Goal: Find specific page/section: Find specific page/section

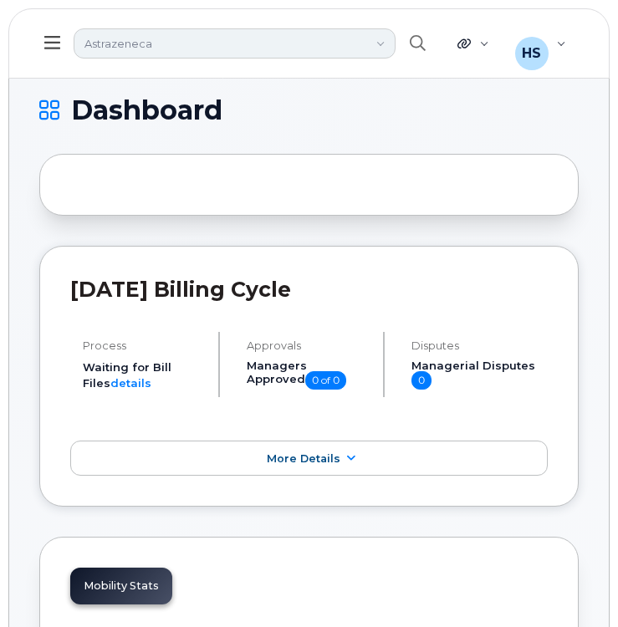
click at [235, 43] on link "Astrazeneca" at bounding box center [235, 43] width 322 height 30
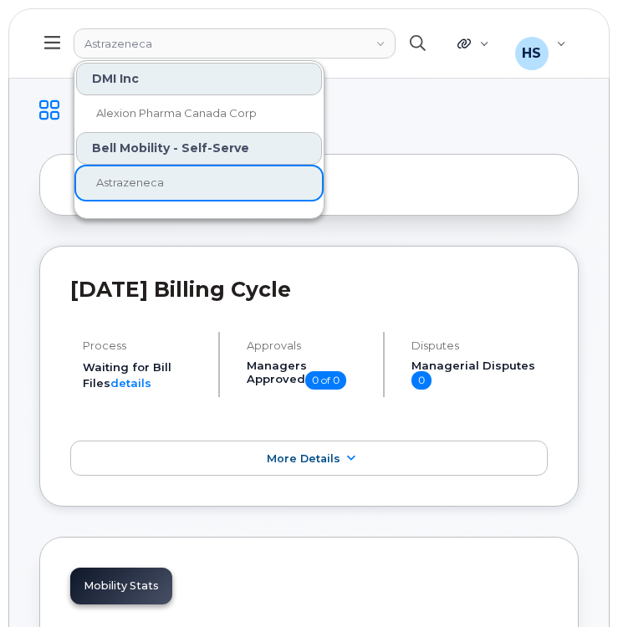
click at [412, 46] on icon "button" at bounding box center [417, 43] width 16 height 16
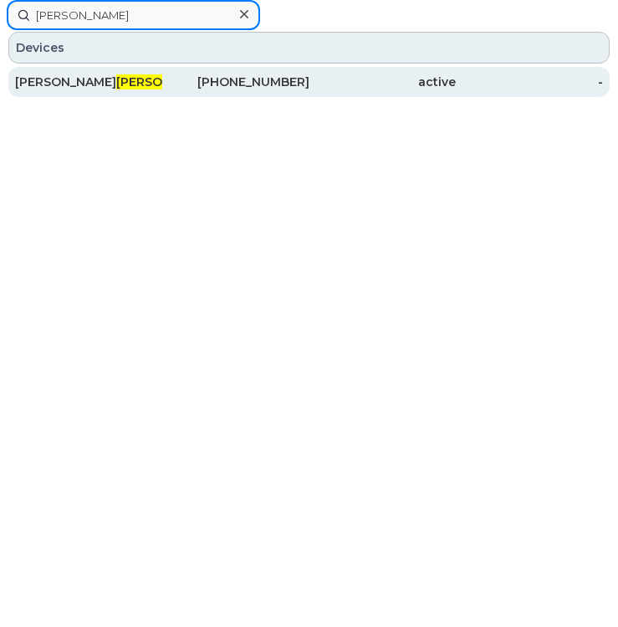
type input "rasile"
click at [192, 79] on div "647-355-2691" at bounding box center [235, 82] width 147 height 17
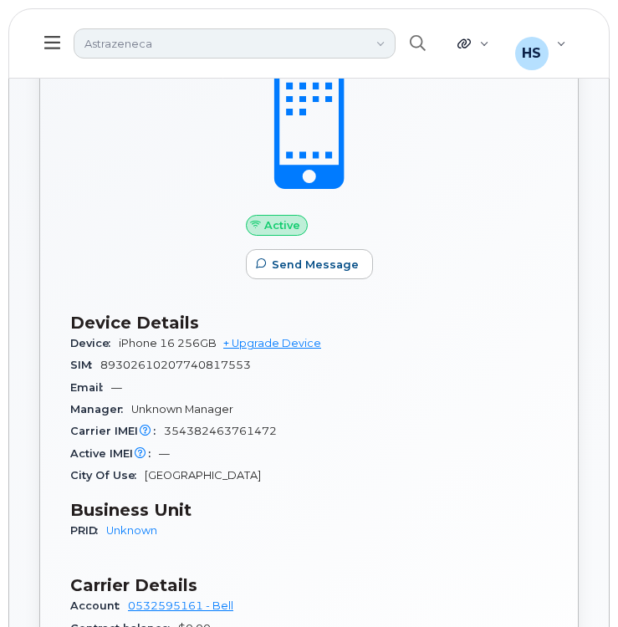
scroll to position [439, 0]
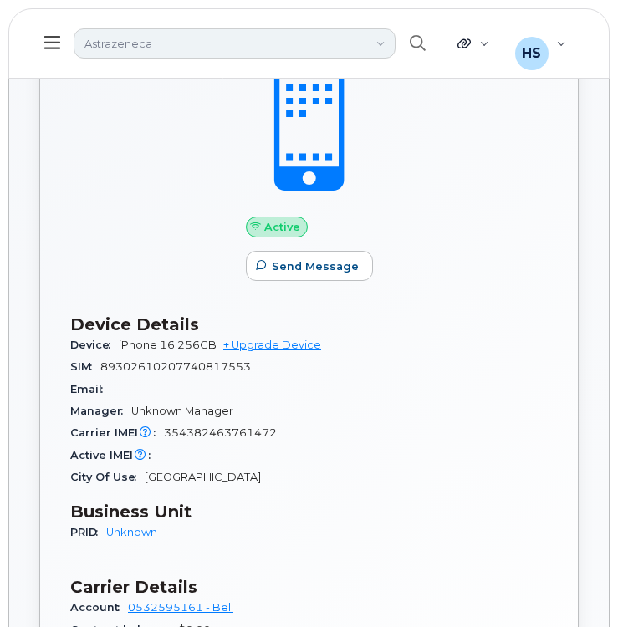
click at [208, 47] on link "Astrazeneca" at bounding box center [235, 43] width 322 height 30
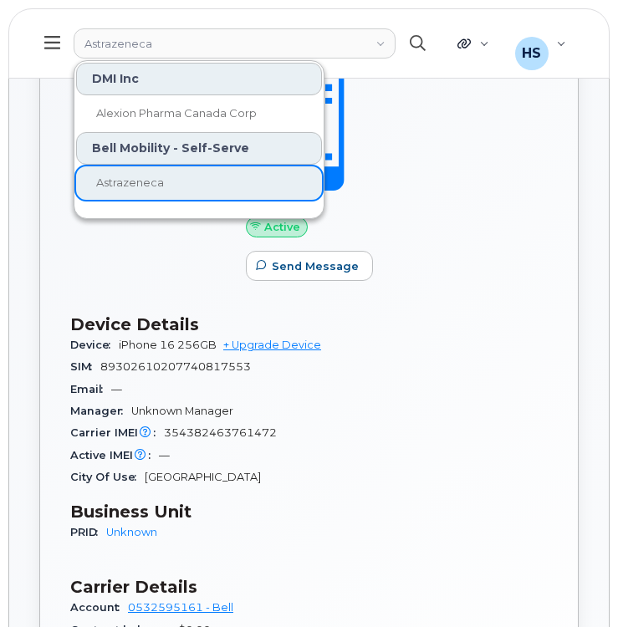
click at [423, 33] on button "button" at bounding box center [416, 43] width 53 height 48
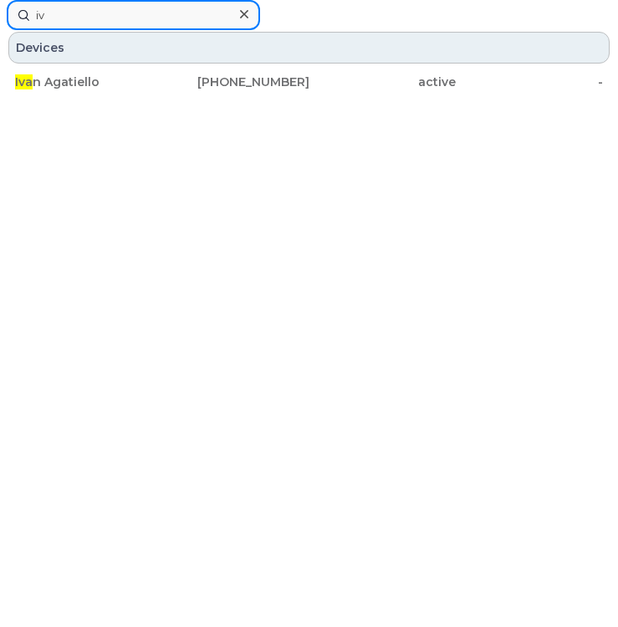
type input "i"
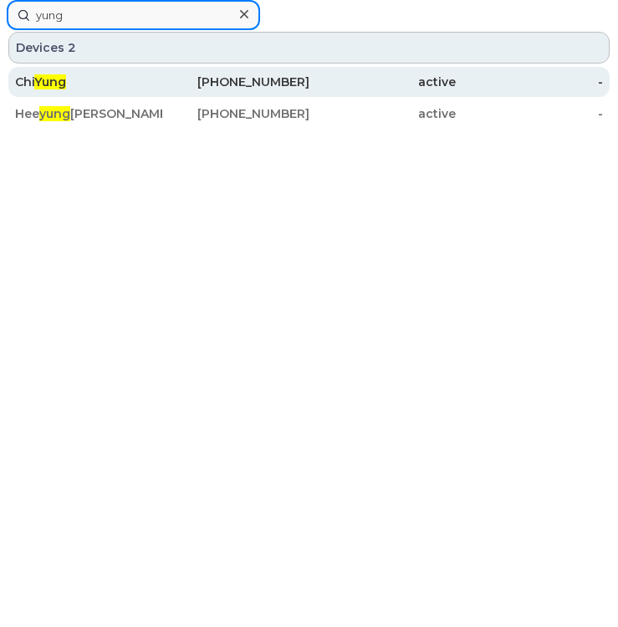
type input "yung"
click at [131, 82] on div "Chi Yung" at bounding box center [88, 82] width 147 height 17
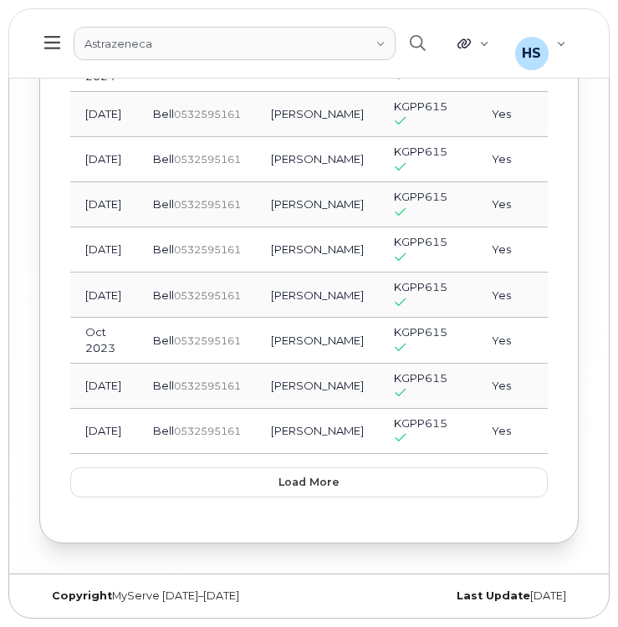
scroll to position [3760, 0]
click at [241, 489] on button "Load more" at bounding box center [308, 482] width 477 height 30
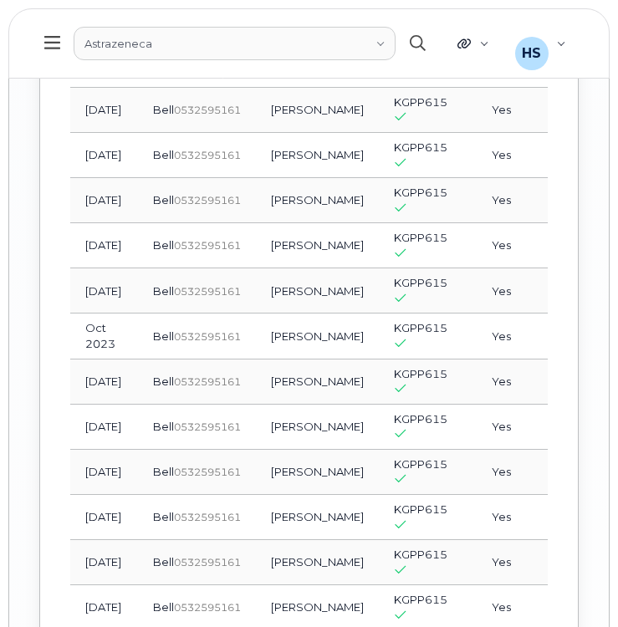
click at [434, 39] on button "button" at bounding box center [416, 43] width 53 height 48
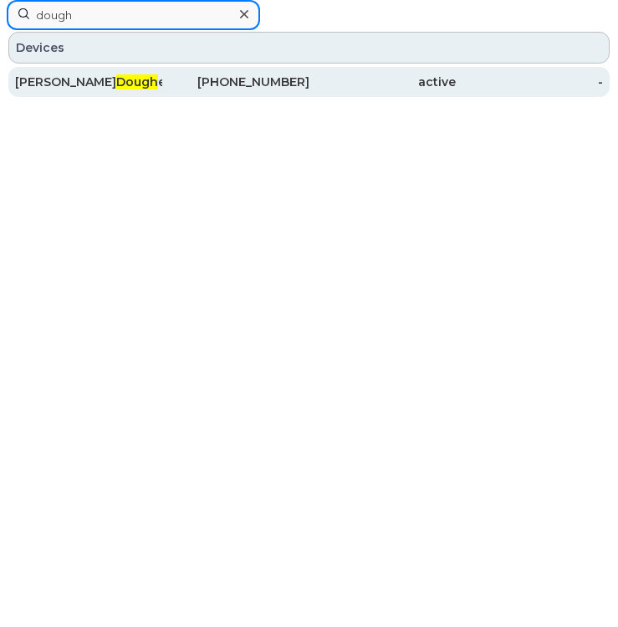
type input "dough"
click at [324, 93] on div "active" at bounding box center [382, 82] width 147 height 30
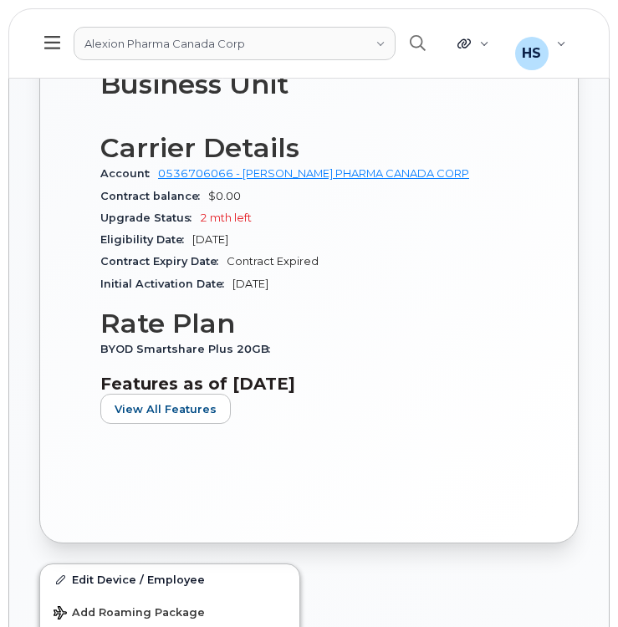
scroll to position [967, 0]
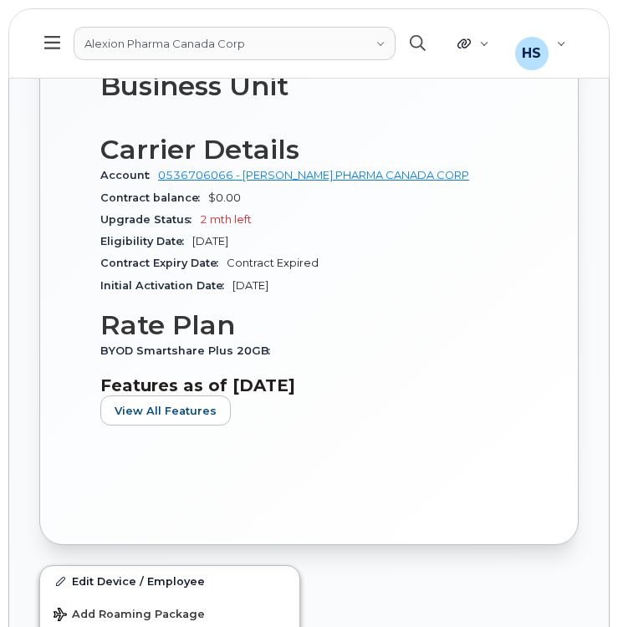
click at [417, 38] on icon "button" at bounding box center [417, 43] width 16 height 16
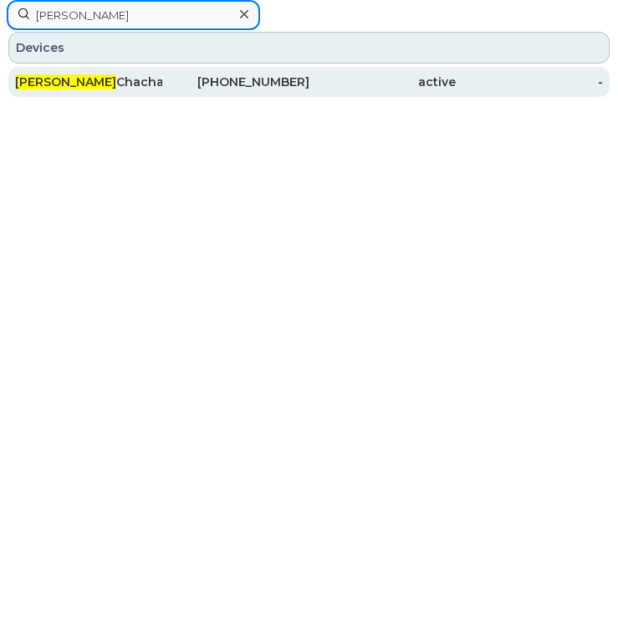
type input "pranavi"
click at [353, 80] on div "active" at bounding box center [382, 82] width 147 height 17
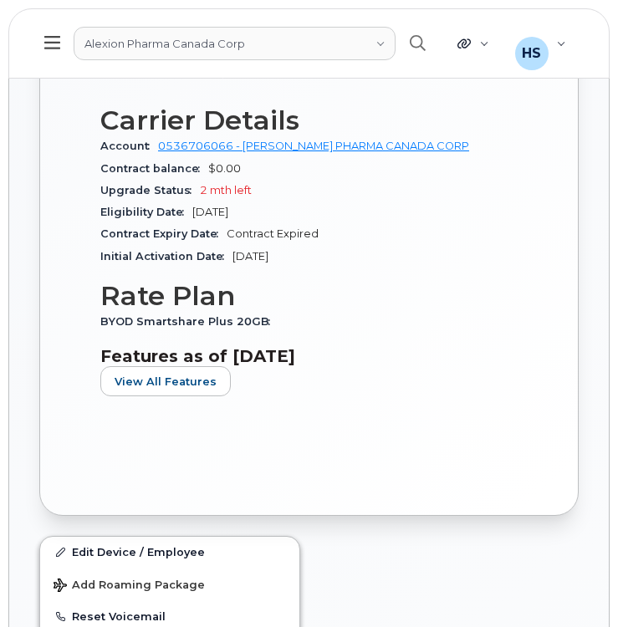
scroll to position [1001, 0]
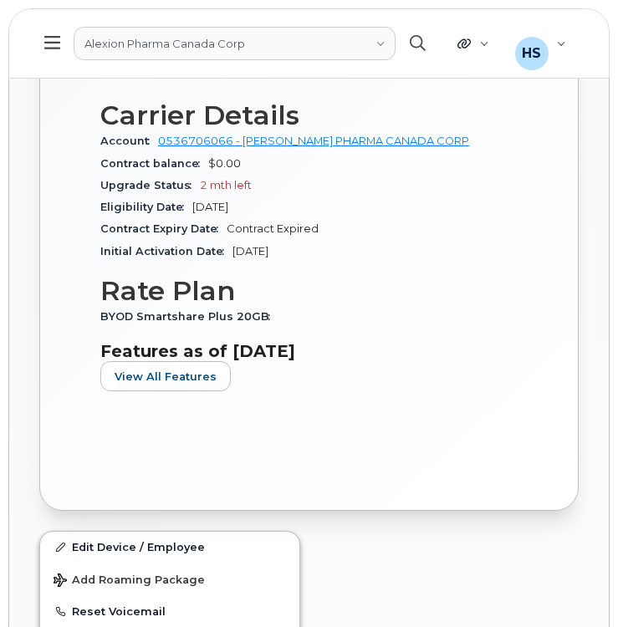
click at [415, 43] on icon "button" at bounding box center [417, 43] width 16 height 16
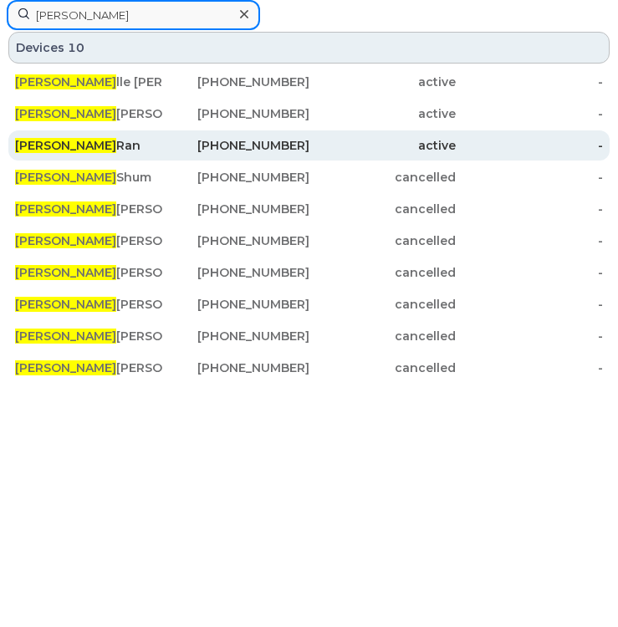
type input "[PERSON_NAME]"
click at [84, 150] on div "[PERSON_NAME]" at bounding box center [88, 145] width 147 height 17
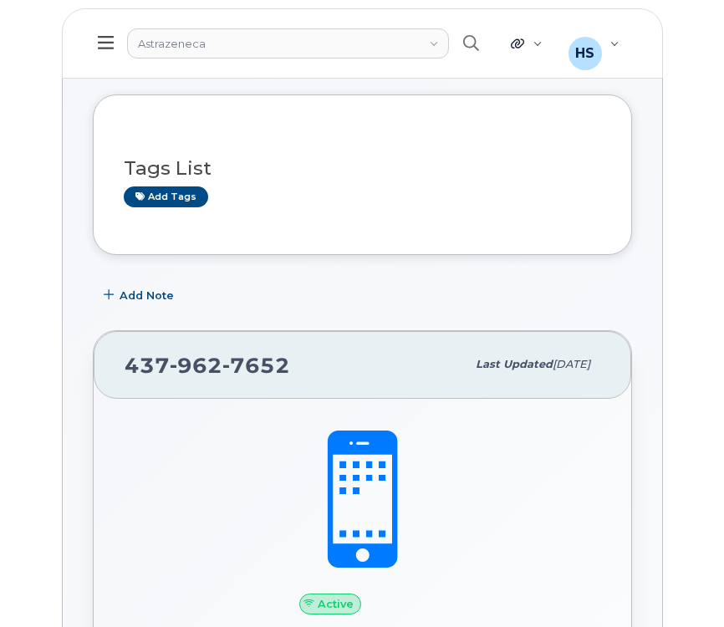
scroll to position [62, 0]
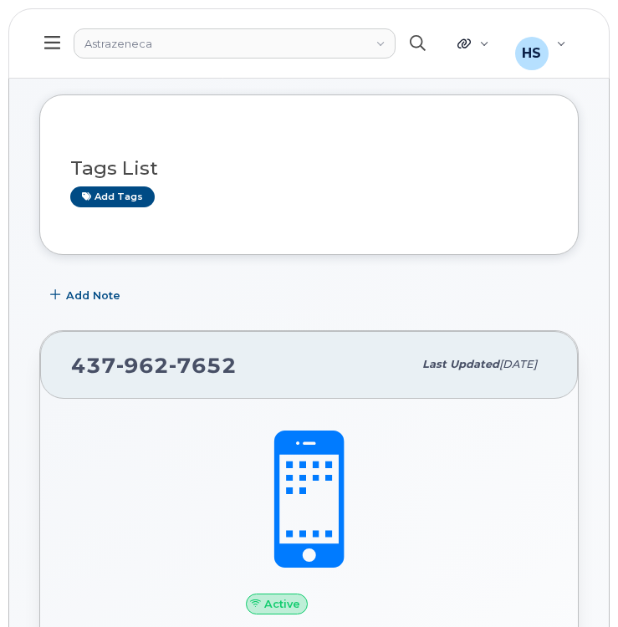
click at [417, 43] on icon "button" at bounding box center [417, 43] width 16 height 16
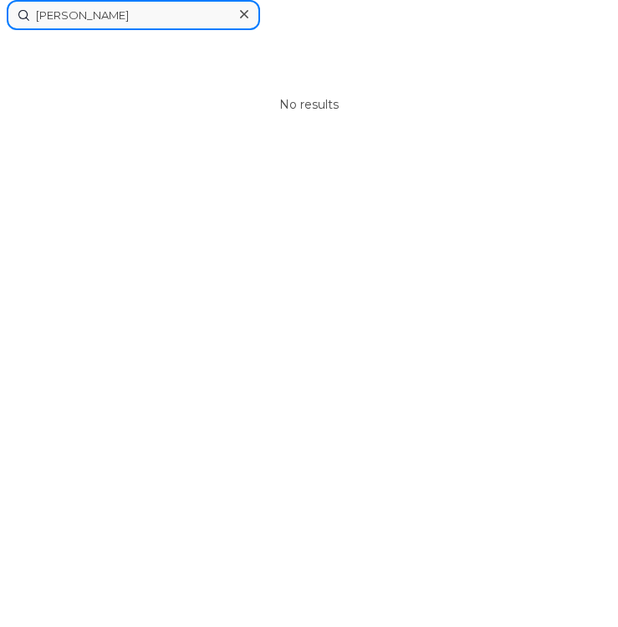
click at [204, 22] on input "peterson" at bounding box center [133, 15] width 253 height 30
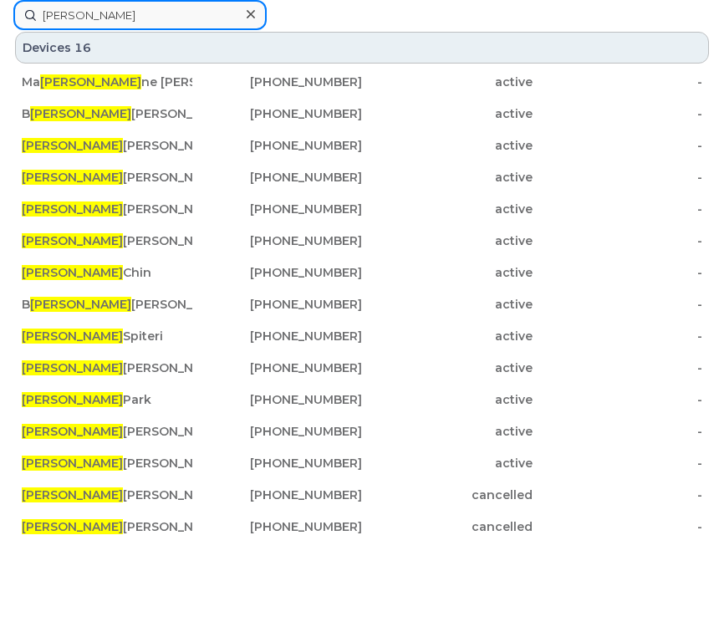
click at [160, 14] on input "ryan" at bounding box center [139, 15] width 253 height 30
click at [135, 11] on input "ryan" at bounding box center [139, 15] width 253 height 30
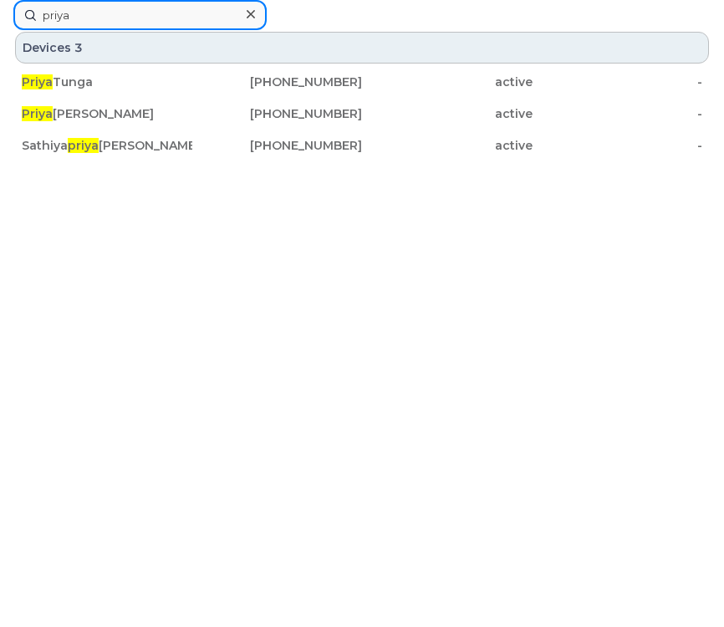
click at [163, 13] on input "priya" at bounding box center [139, 15] width 253 height 30
click at [162, 14] on input "priya" at bounding box center [139, 15] width 253 height 30
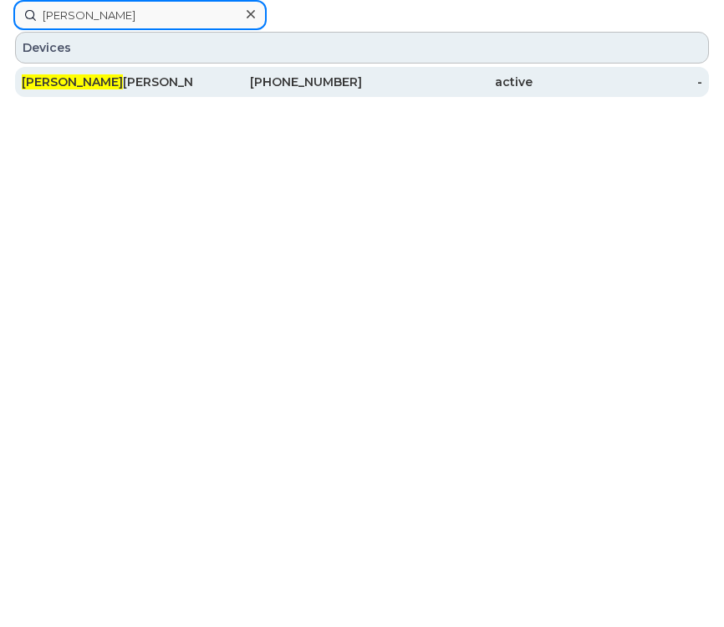
type input "harrison"
click at [155, 94] on div "Harrison O'brien" at bounding box center [107, 82] width 170 height 30
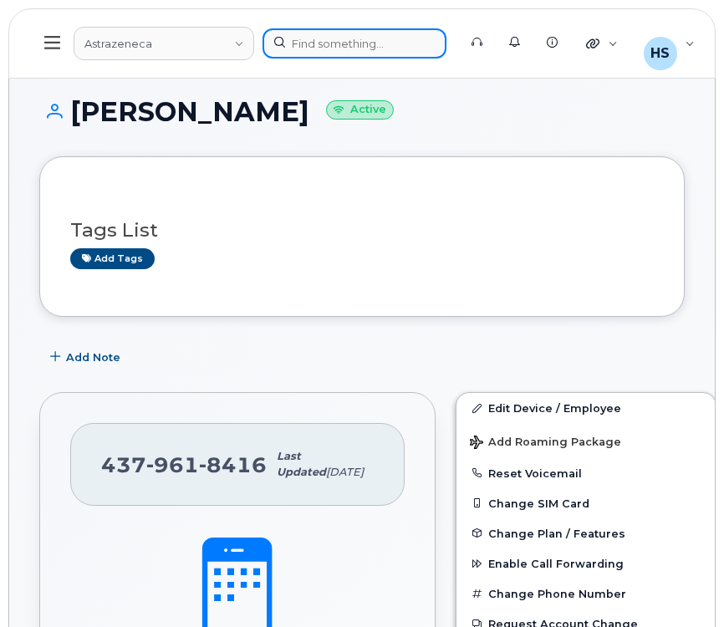
click at [384, 42] on div at bounding box center [354, 43] width 184 height 30
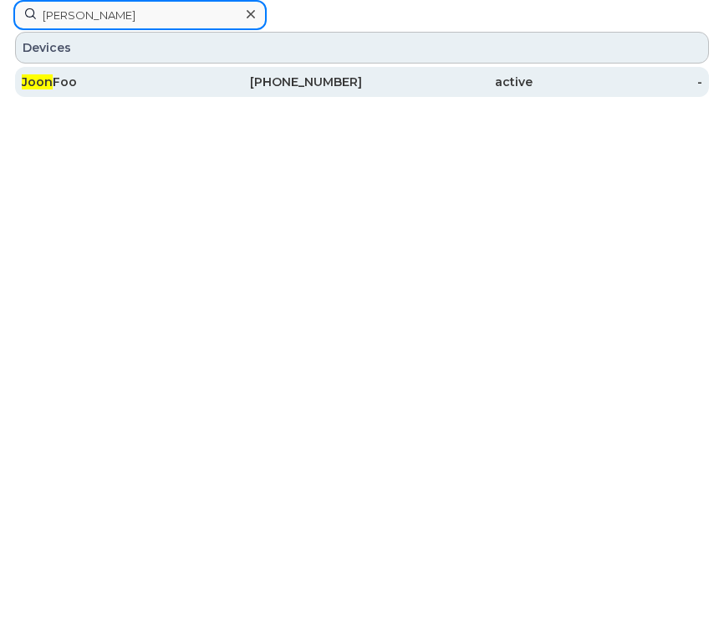
type input "[PERSON_NAME]"
click at [378, 90] on div "active" at bounding box center [447, 82] width 170 height 30
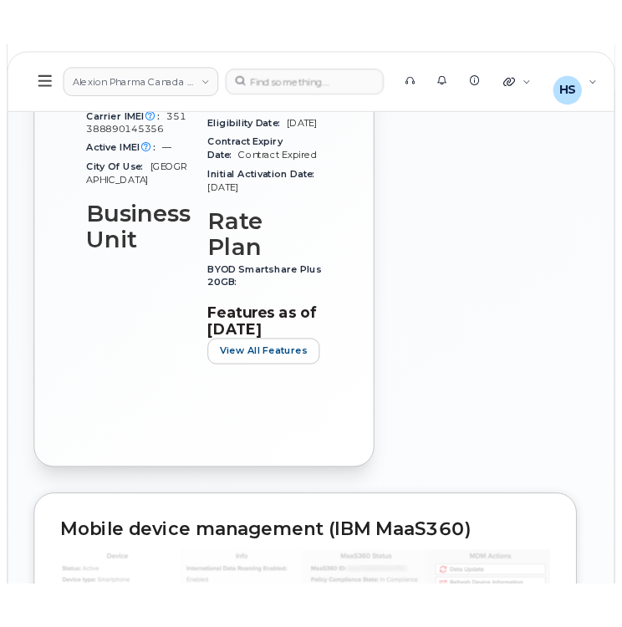
scroll to position [994, 0]
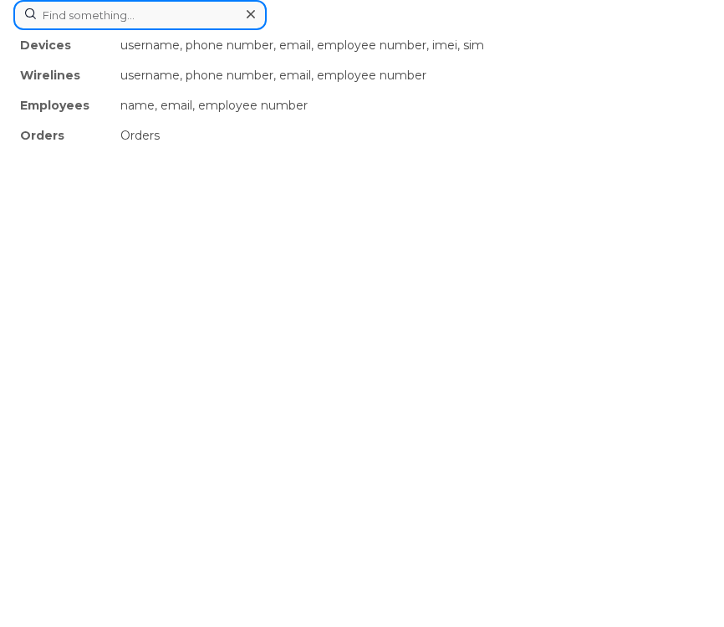
click at [377, 30] on div "Devices username, phone number, email, employee number, imei, sim Wirelines use…" at bounding box center [361, 15] width 697 height 30
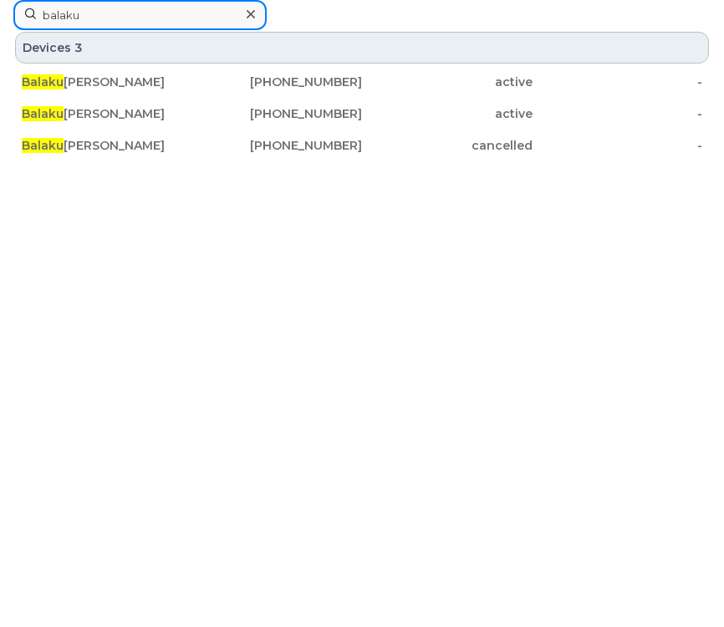
type input "balaku"
drag, startPoint x: 3, startPoint y: 222, endPoint x: 191, endPoint y: 224, distance: 188.0
click at [191, 224] on div "balaku Devices 3 [PERSON_NAME] [PHONE_NUMBER] active - [PERSON_NAME] [PHONE_NUM…" at bounding box center [362, 313] width 724 height 627
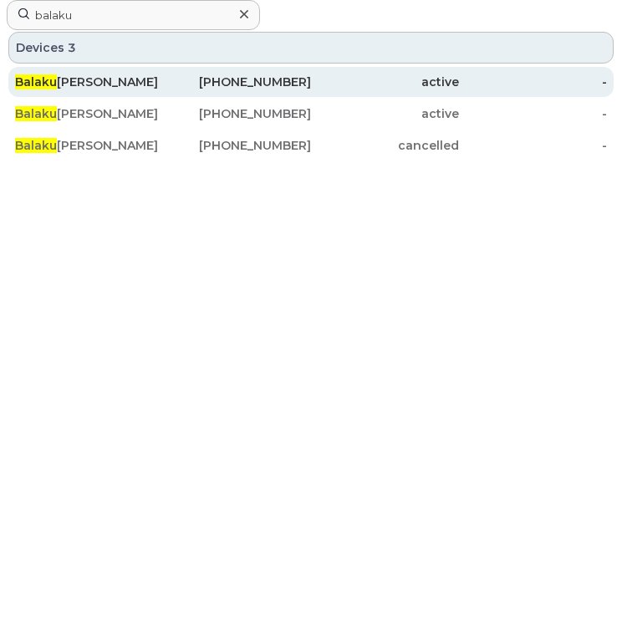
click at [157, 75] on div "[PERSON_NAME]" at bounding box center [89, 82] width 148 height 17
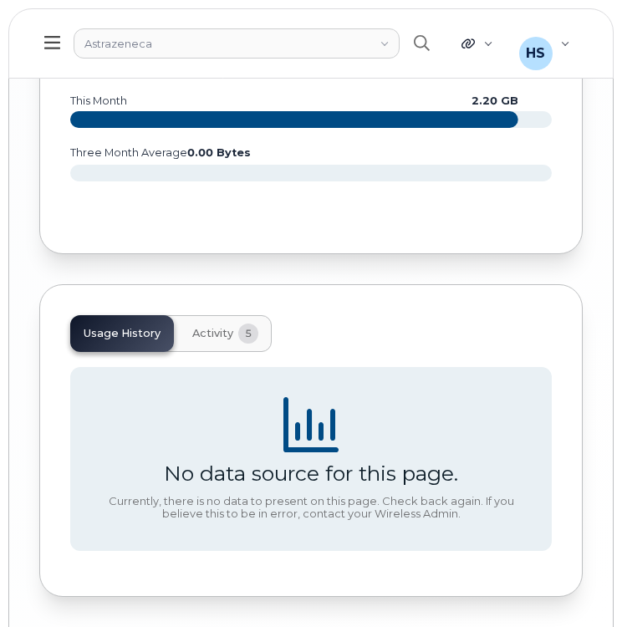
scroll to position [2439, 0]
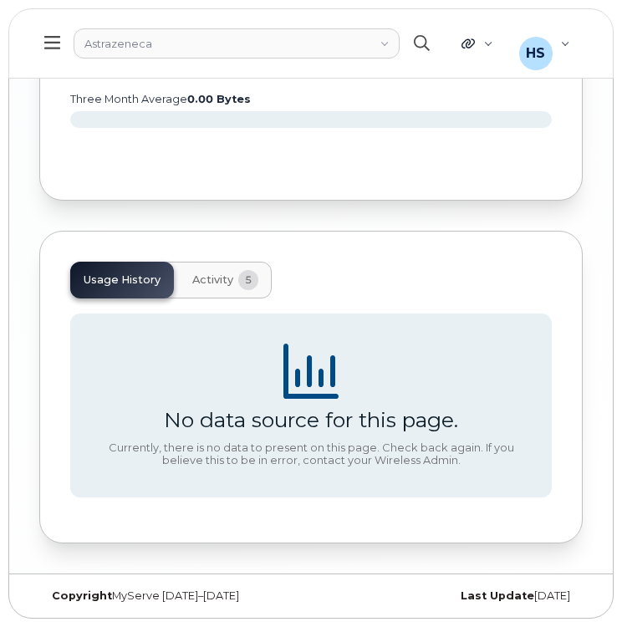
click at [409, 44] on button "button" at bounding box center [420, 43] width 53 height 48
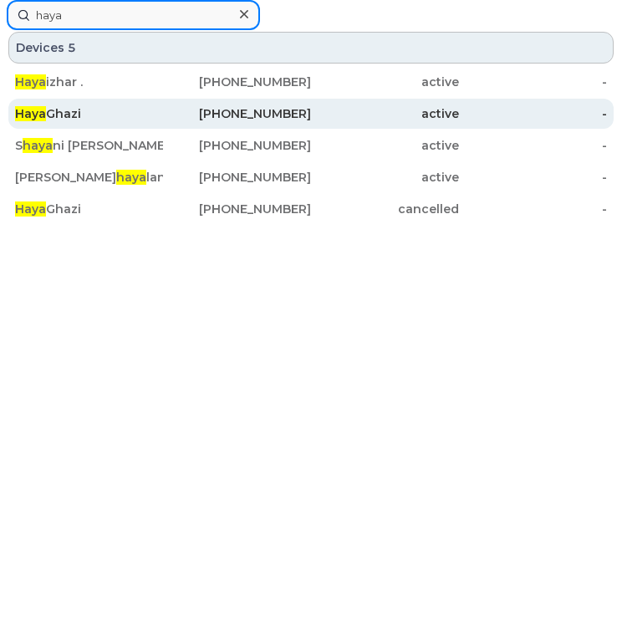
type input "haya"
click at [333, 120] on div "active" at bounding box center [385, 113] width 148 height 17
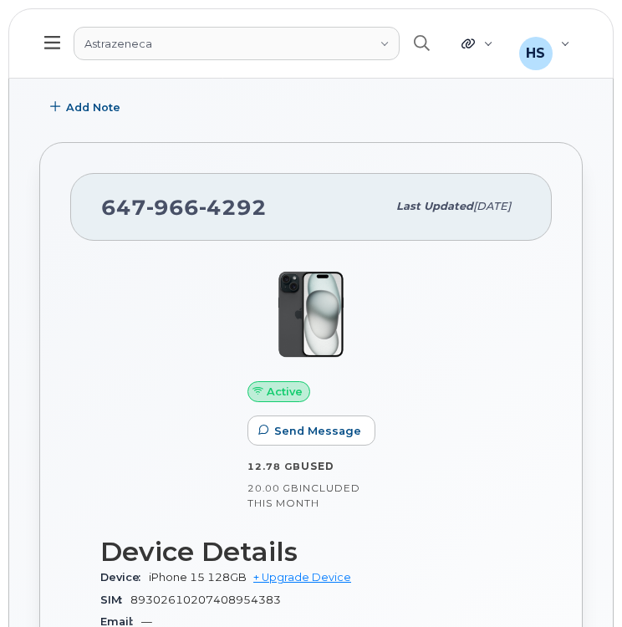
scroll to position [251, 0]
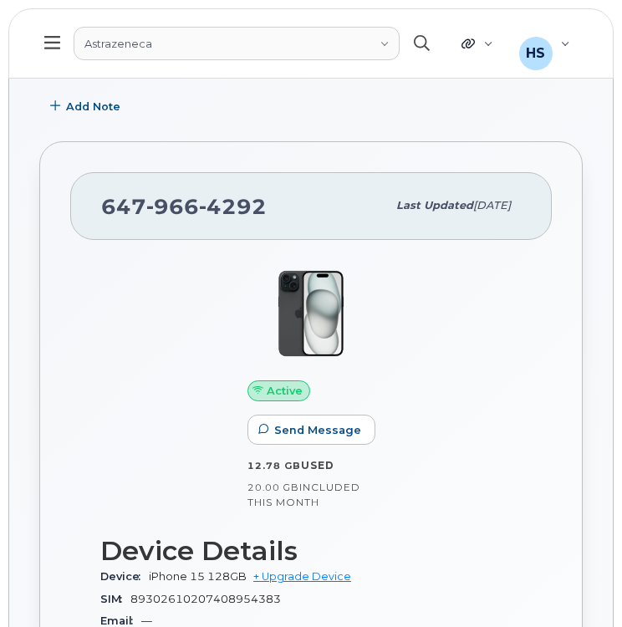
click at [433, 41] on button "button" at bounding box center [420, 43] width 53 height 48
paste input "9057813327"
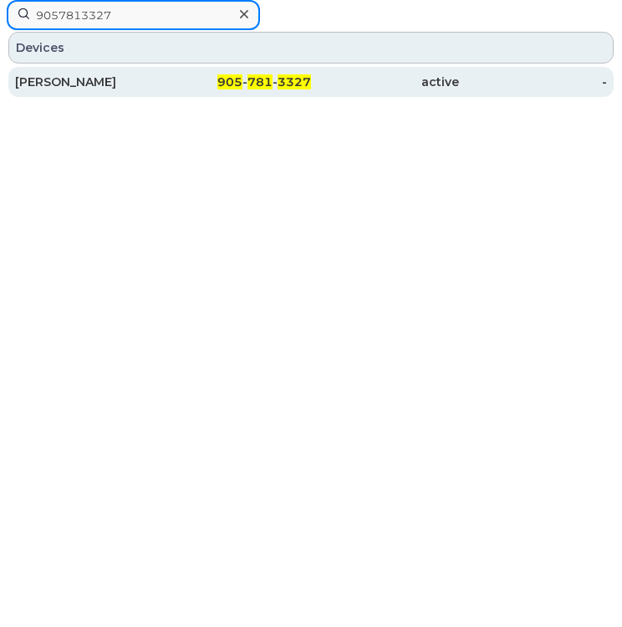
type input "9057813327"
click at [292, 89] on div "905 - 781 - 3327" at bounding box center [237, 82] width 148 height 17
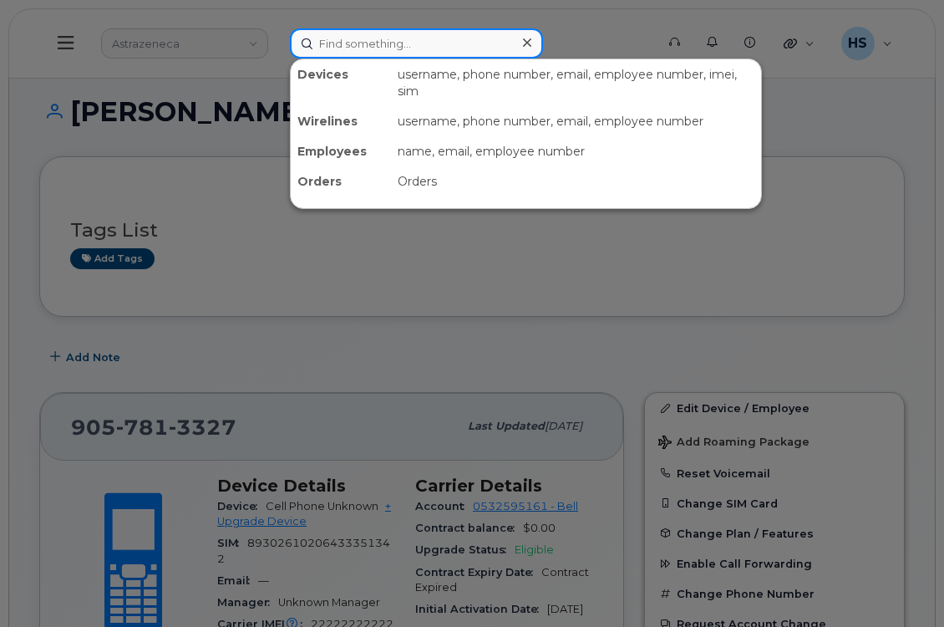
click at [410, 52] on input at bounding box center [416, 43] width 253 height 30
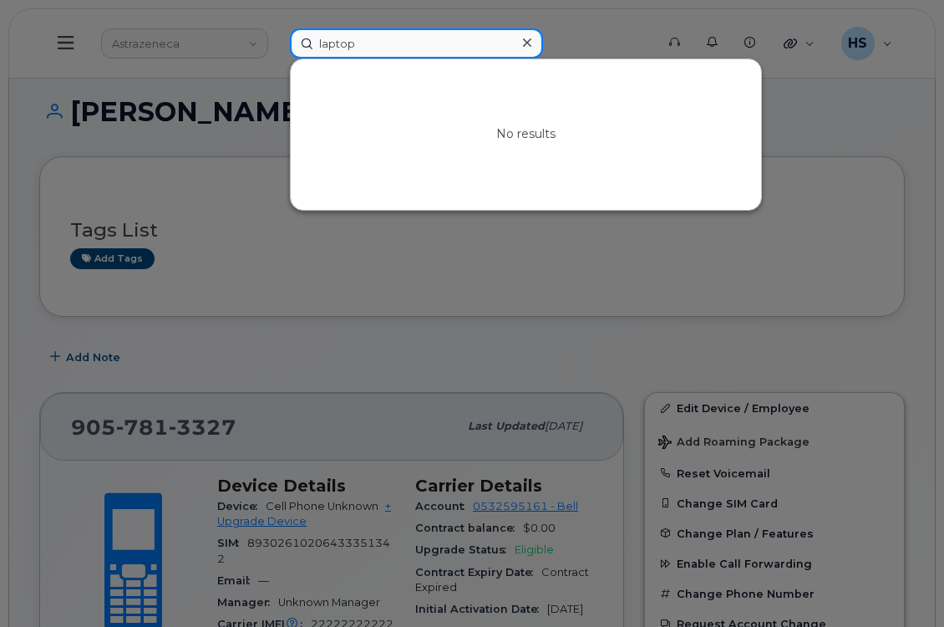
type input "laptop"
